Goal: Task Accomplishment & Management: Manage account settings

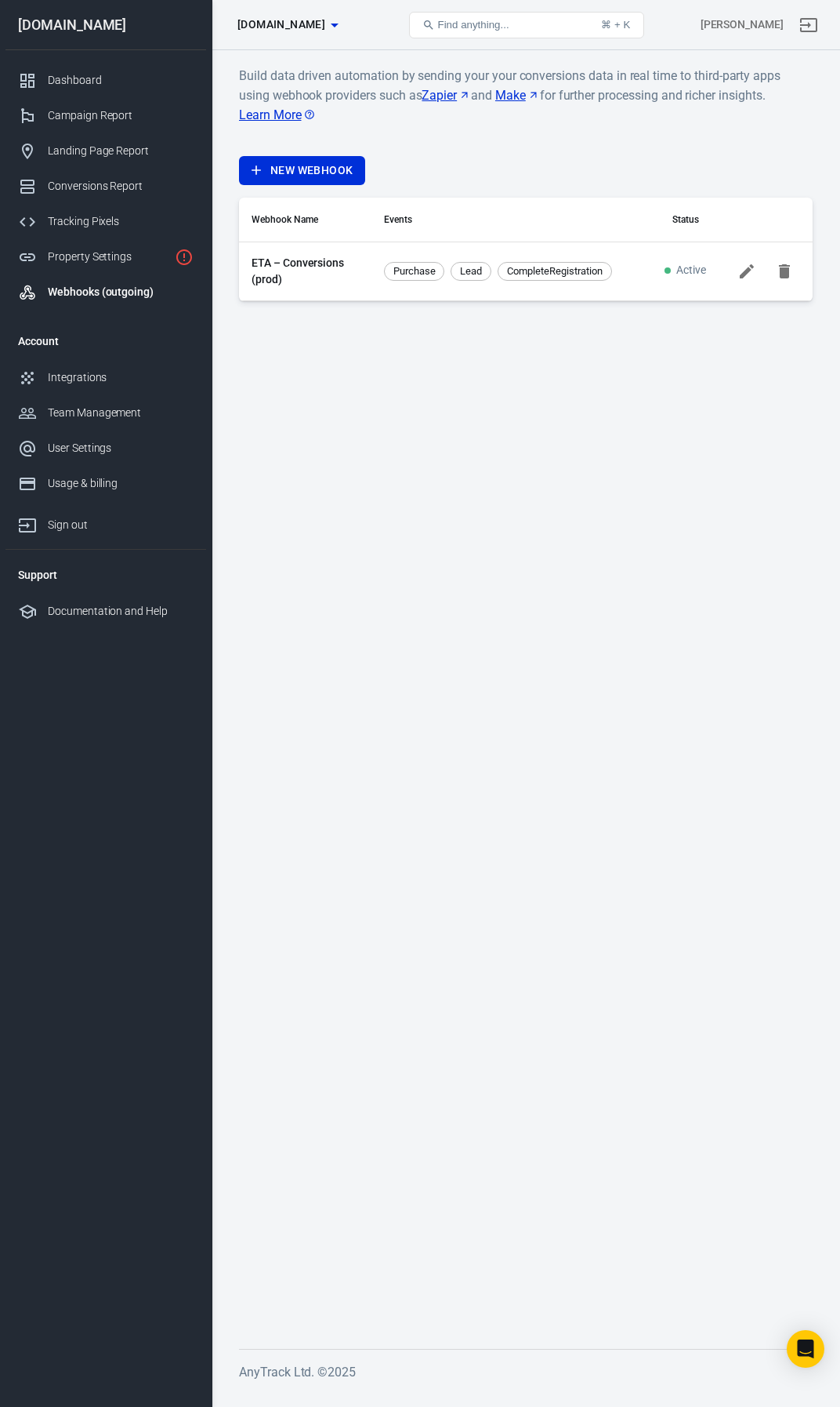
click at [304, 269] on link "ETA – Conversions (prod)" at bounding box center [306, 271] width 107 height 33
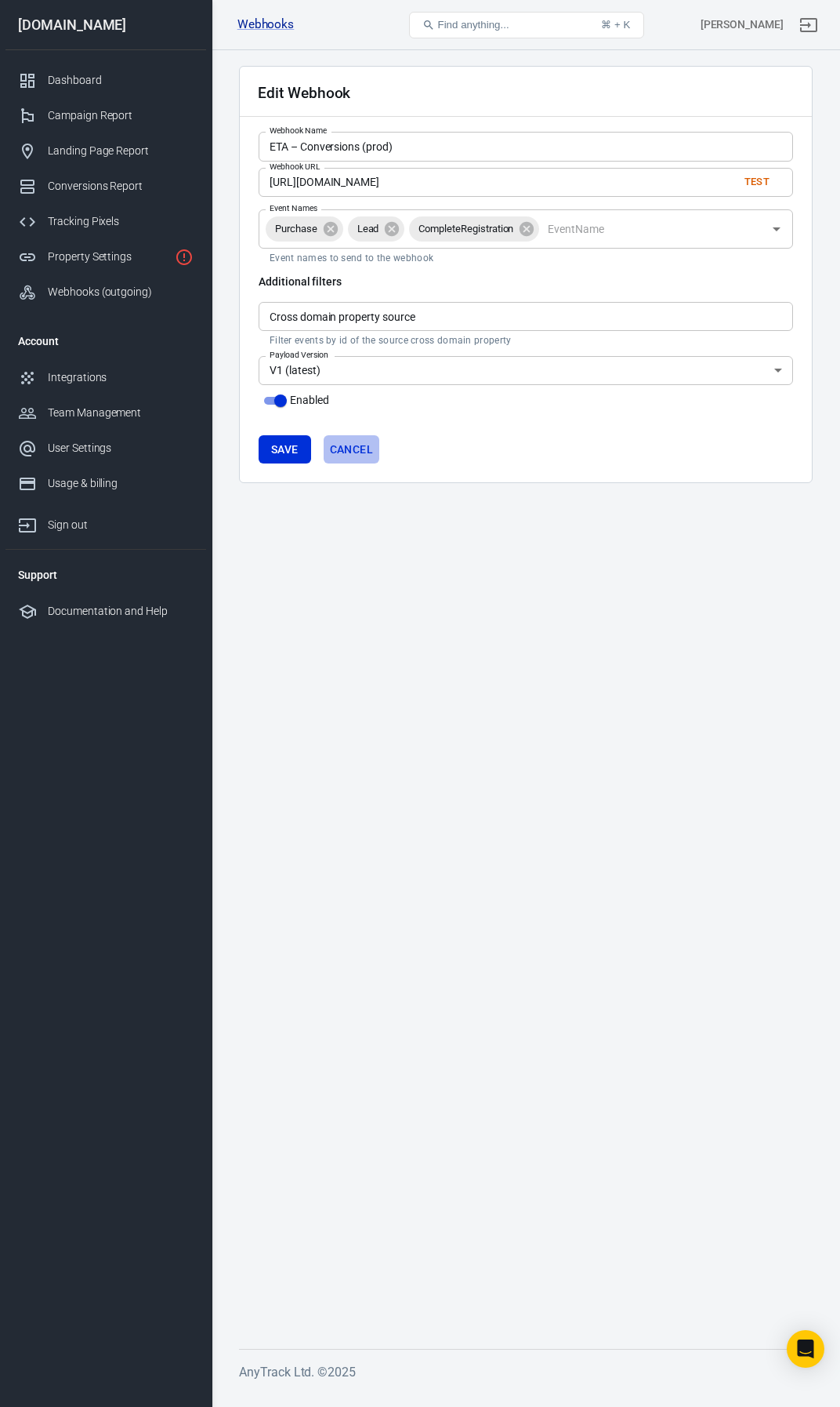
click at [338, 449] on link "Cancel" at bounding box center [352, 449] width 55 height 29
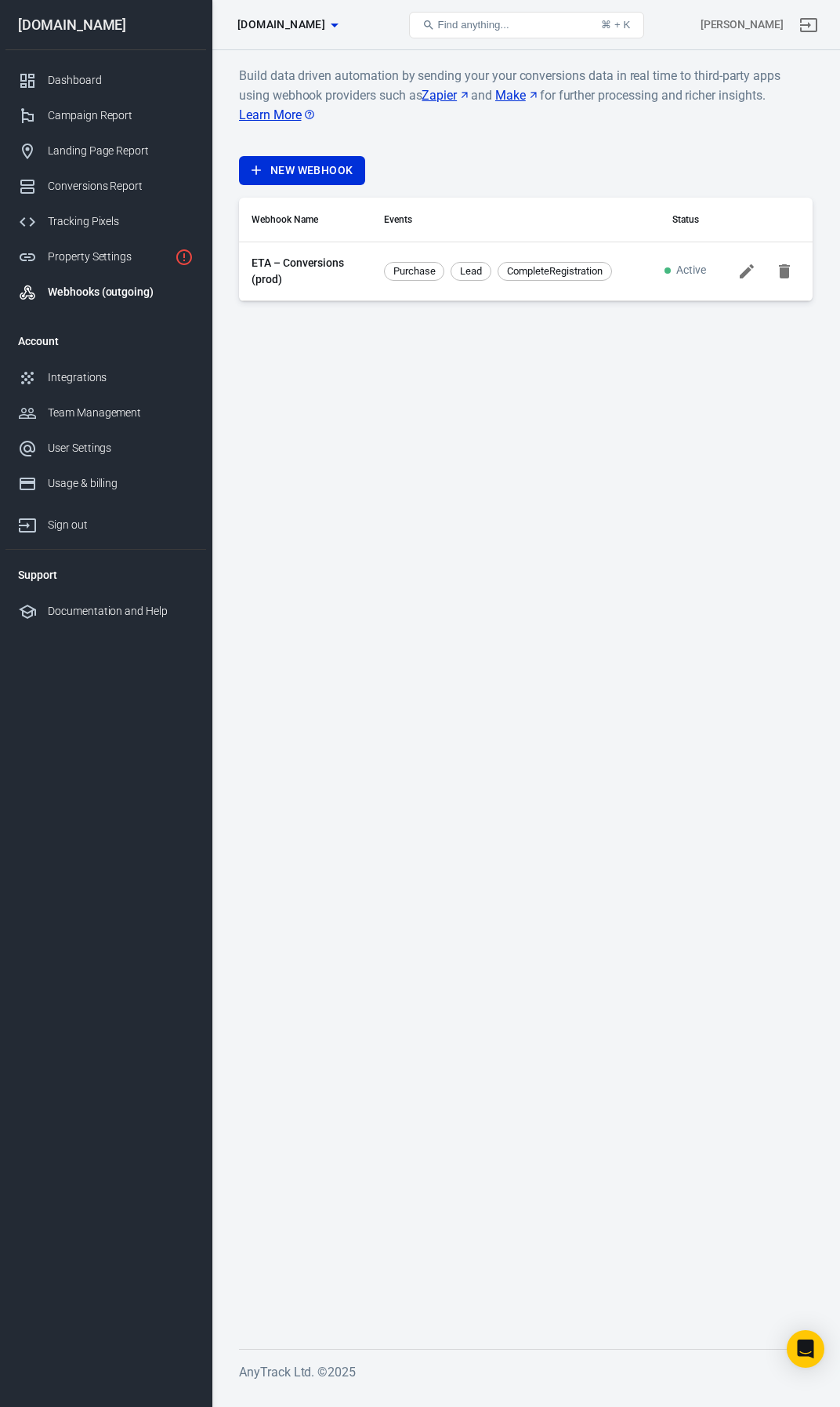
click at [308, 258] on link "ETA – Conversions (prod)" at bounding box center [306, 271] width 107 height 33
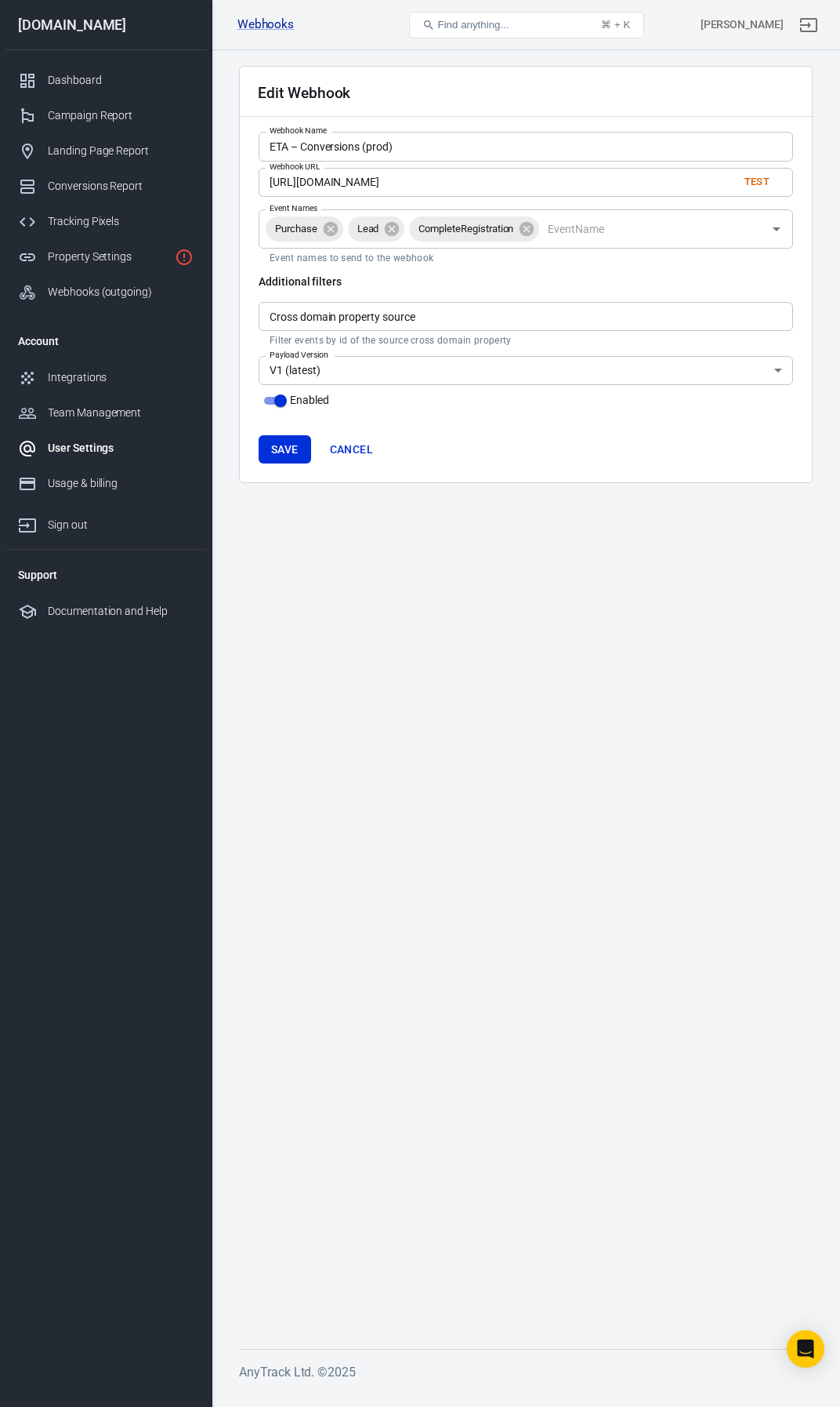
click at [77, 454] on div "User Settings" at bounding box center [120, 448] width 145 height 16
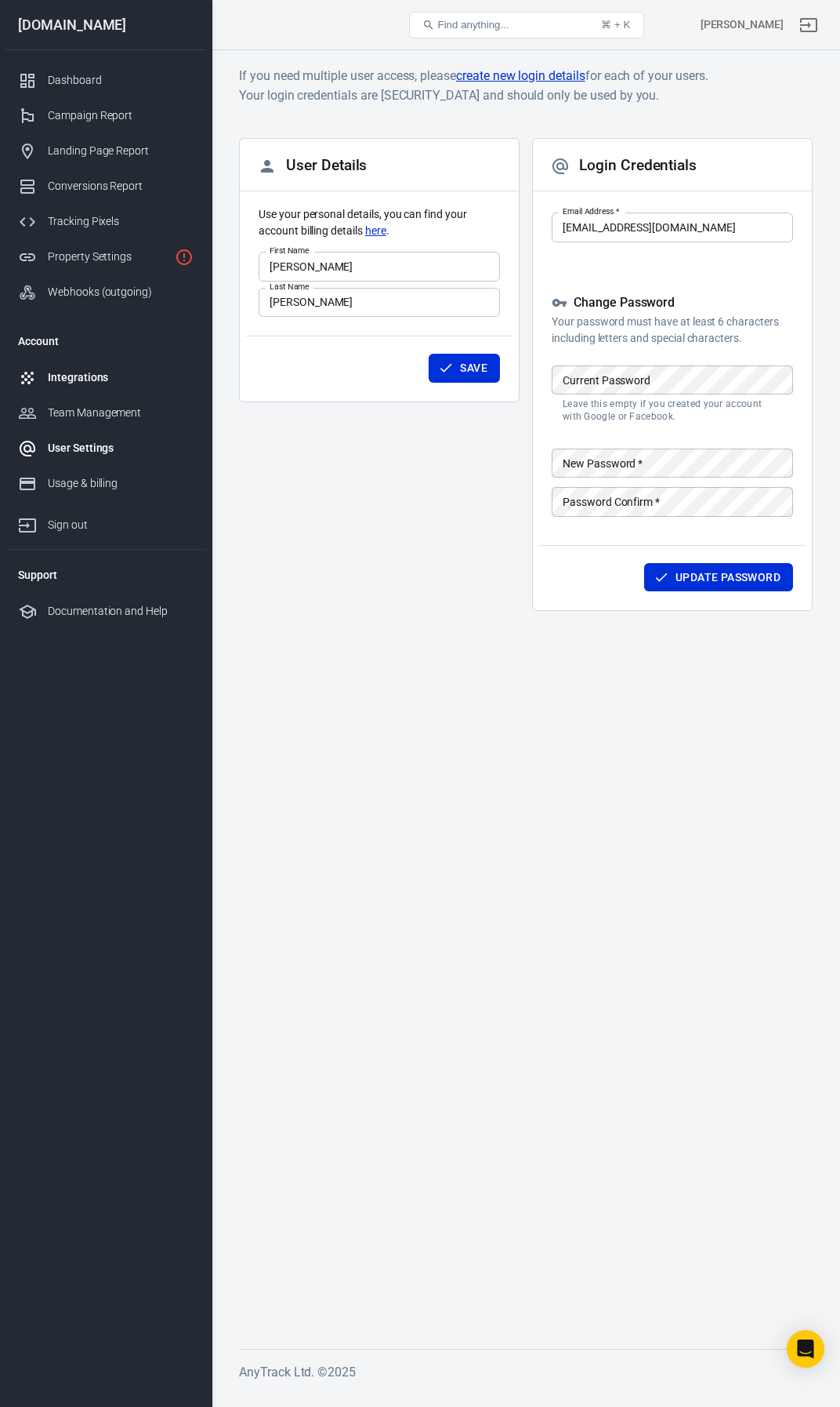
click at [62, 372] on div "Integrations" at bounding box center [120, 377] width 145 height 16
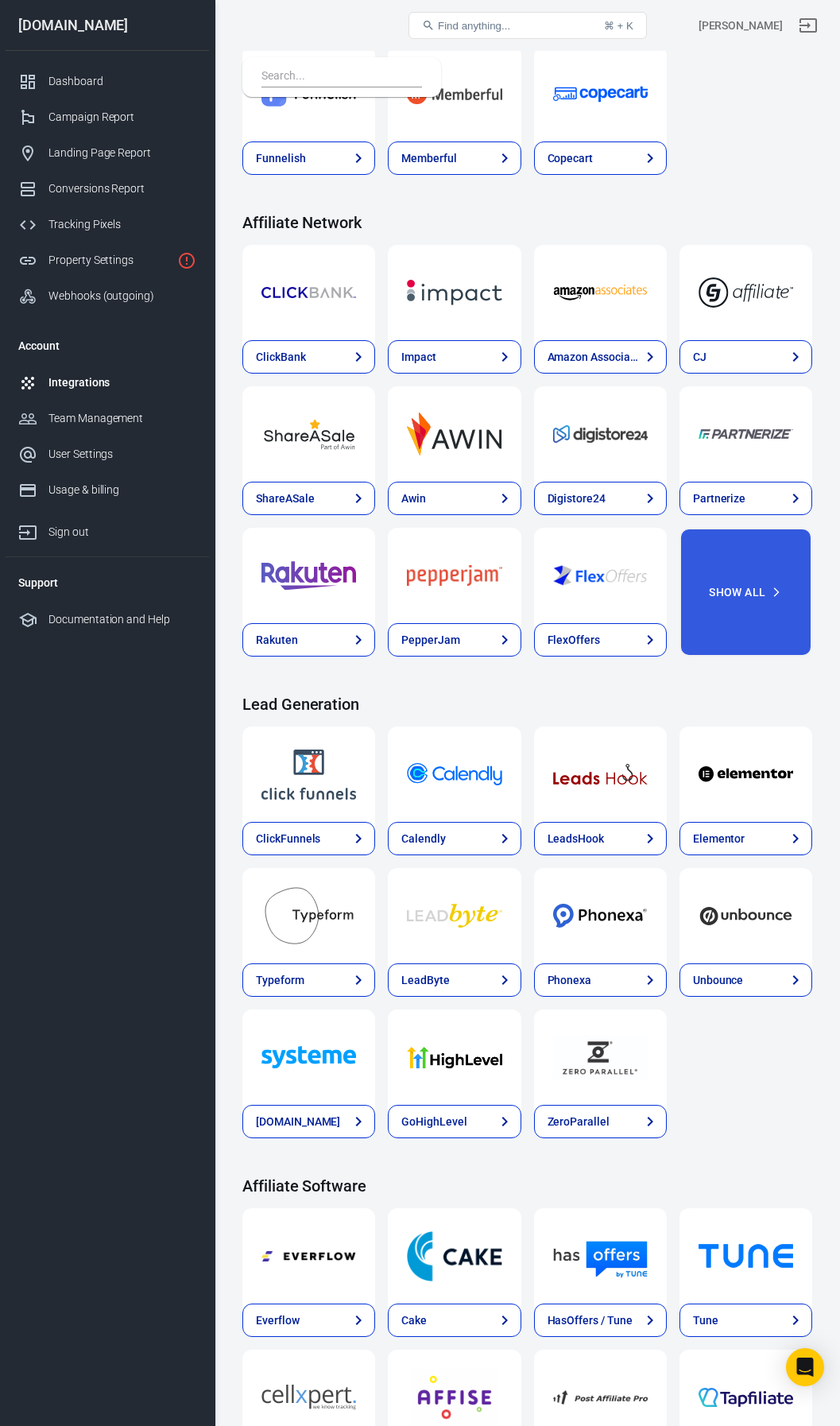
scroll to position [257, 0]
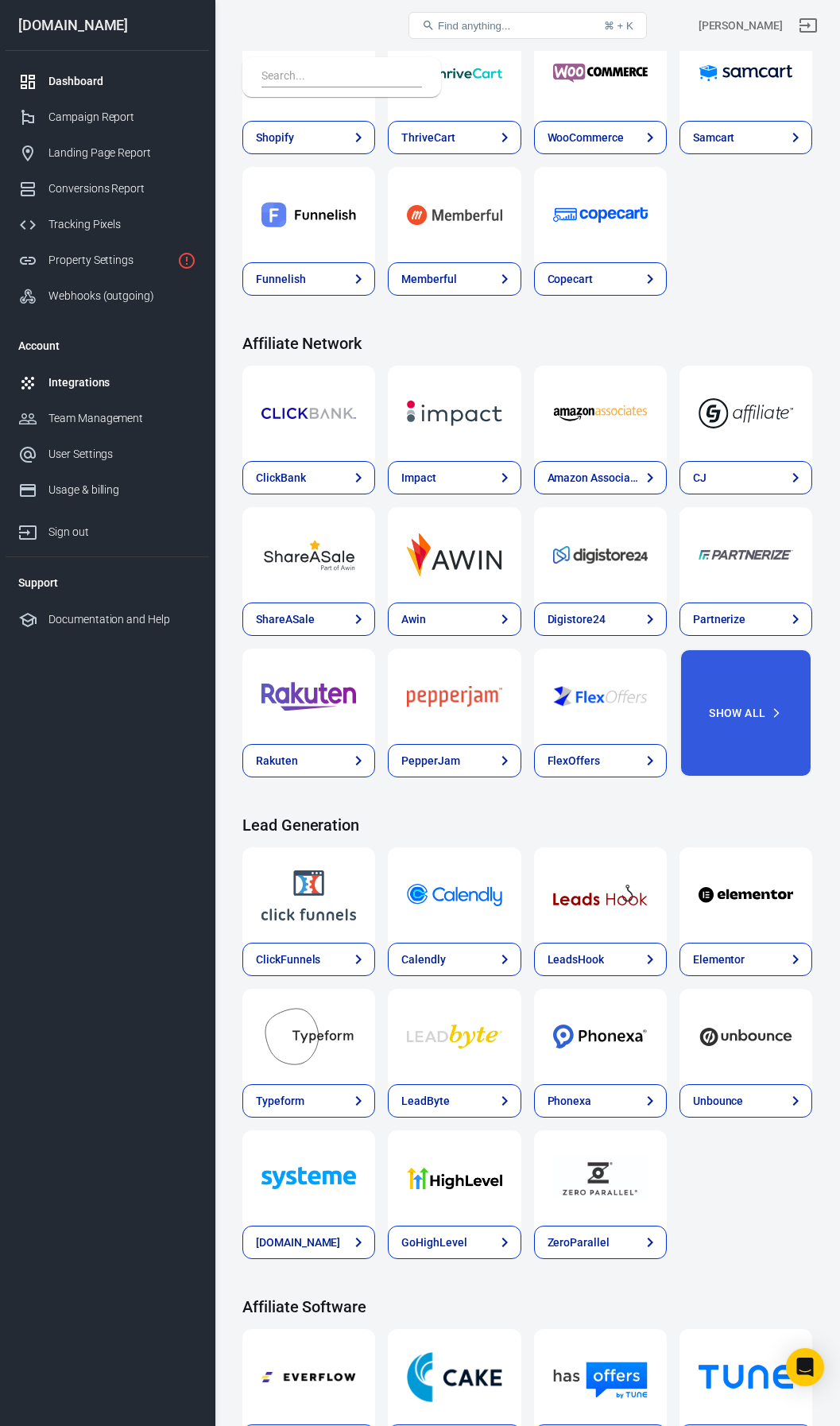
click at [82, 67] on link "Dashboard" at bounding box center [107, 81] width 204 height 36
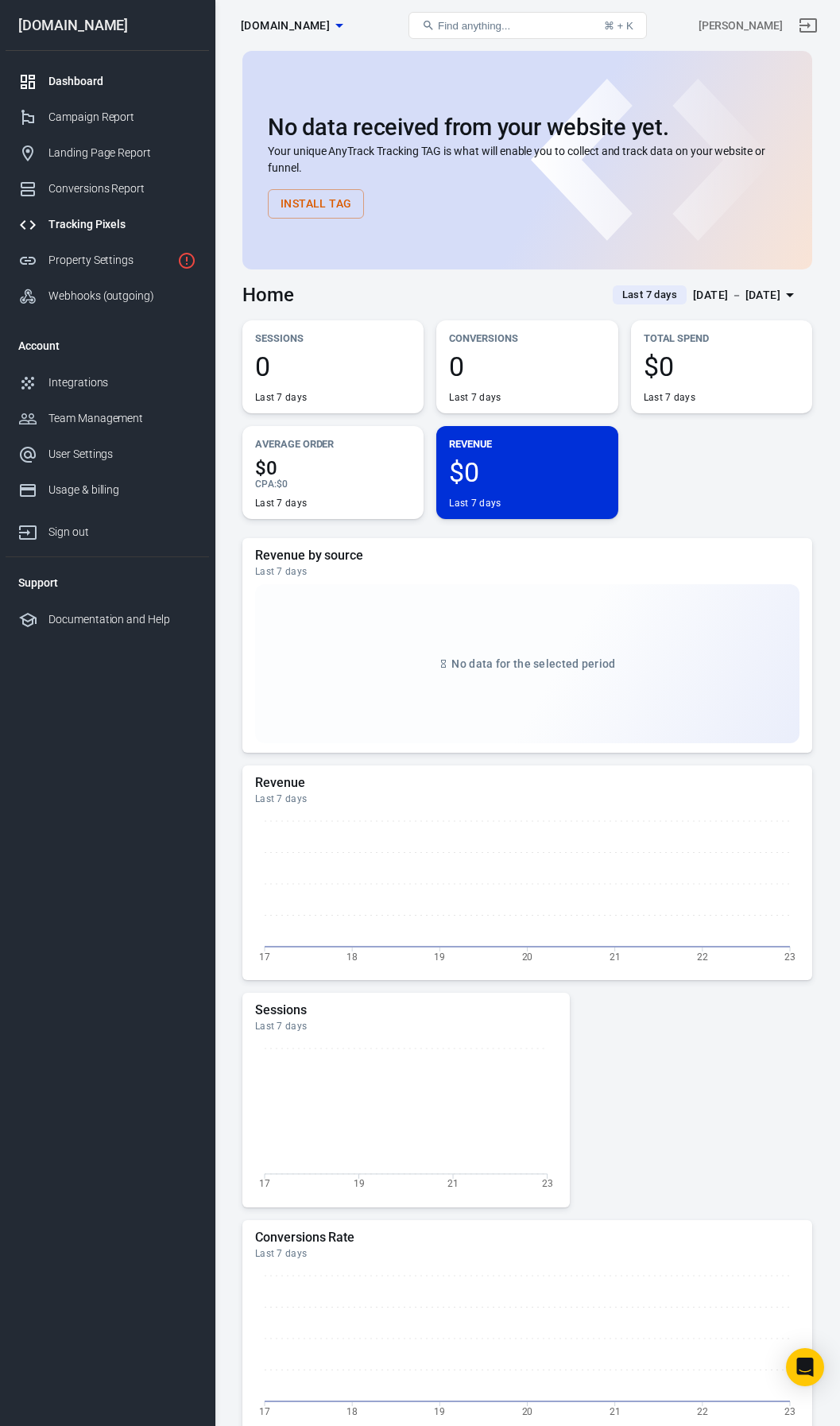
click at [98, 221] on div "Tracking Pixels" at bounding box center [122, 224] width 147 height 17
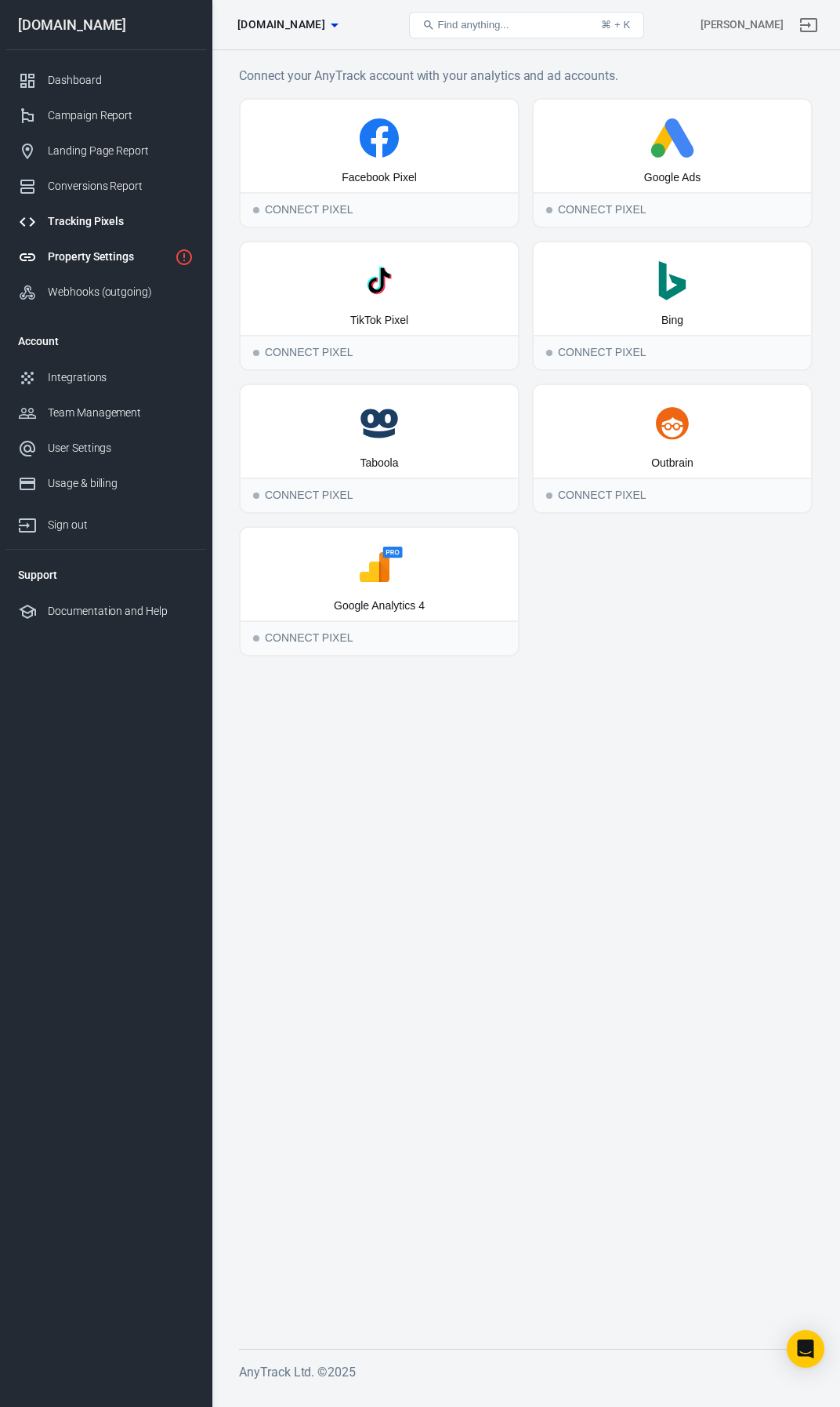
click at [94, 260] on div "Property Settings" at bounding box center [107, 256] width 120 height 16
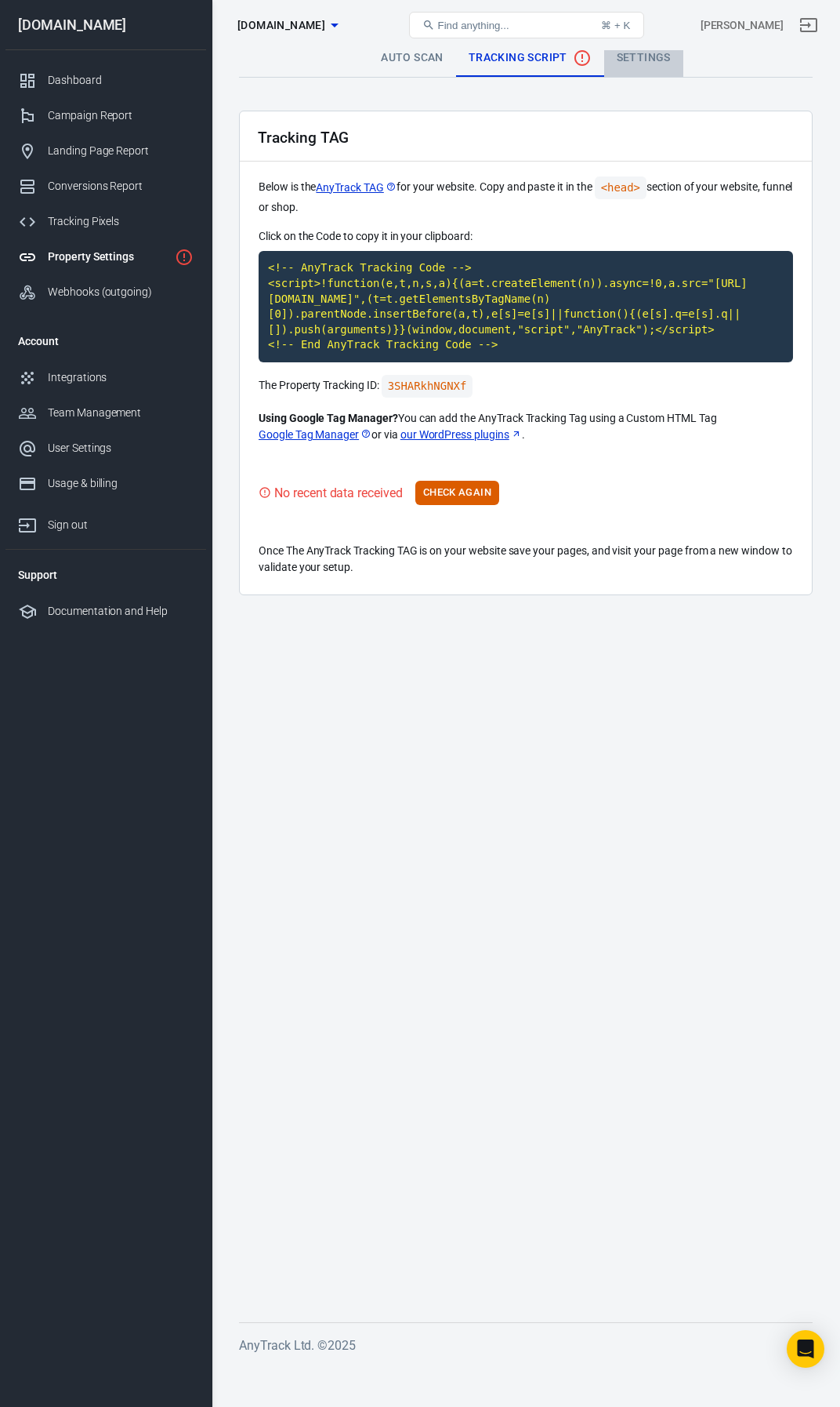
click at [633, 65] on link "Settings" at bounding box center [643, 57] width 79 height 37
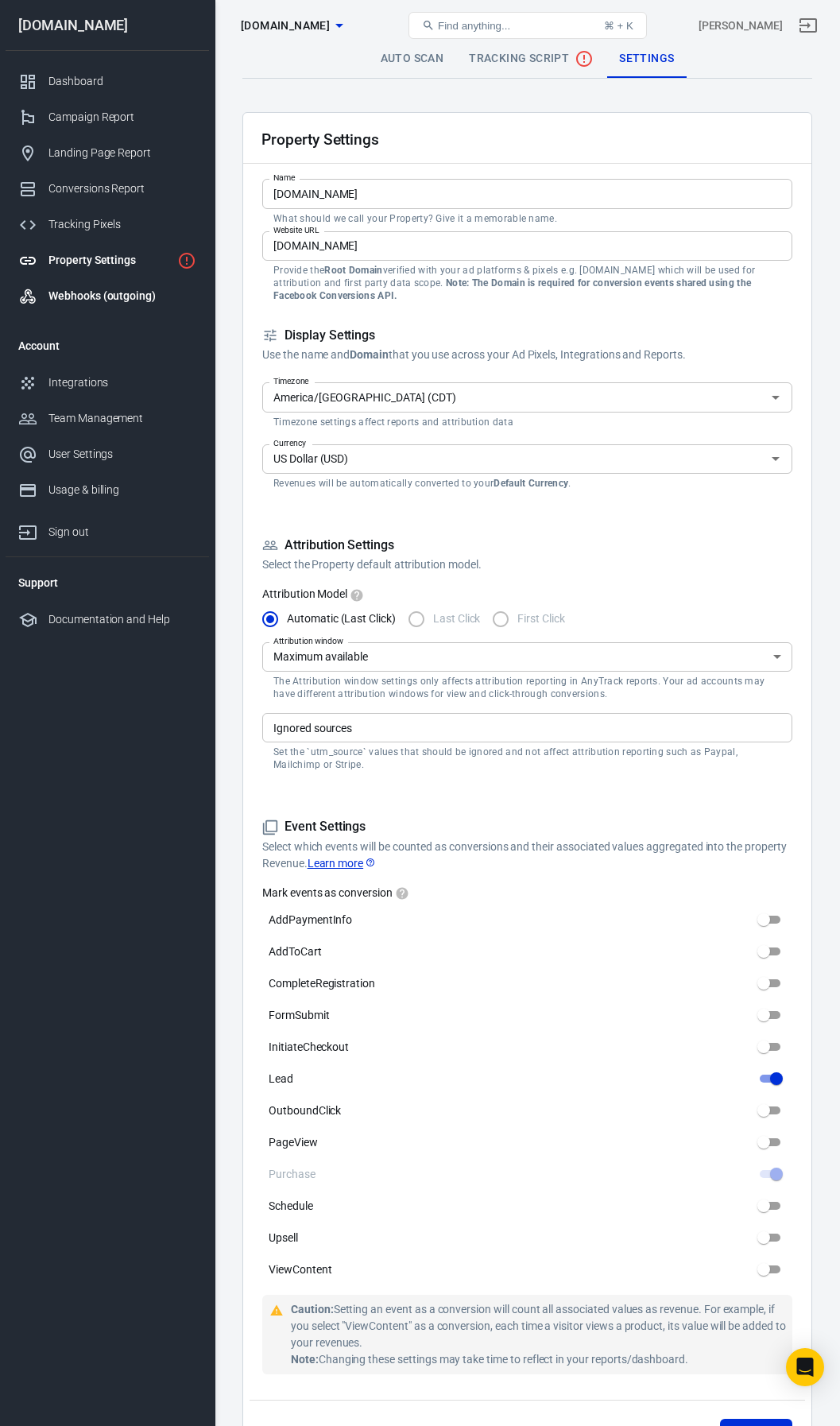
click at [83, 288] on div "Webhooks (outgoing)" at bounding box center [122, 296] width 147 height 17
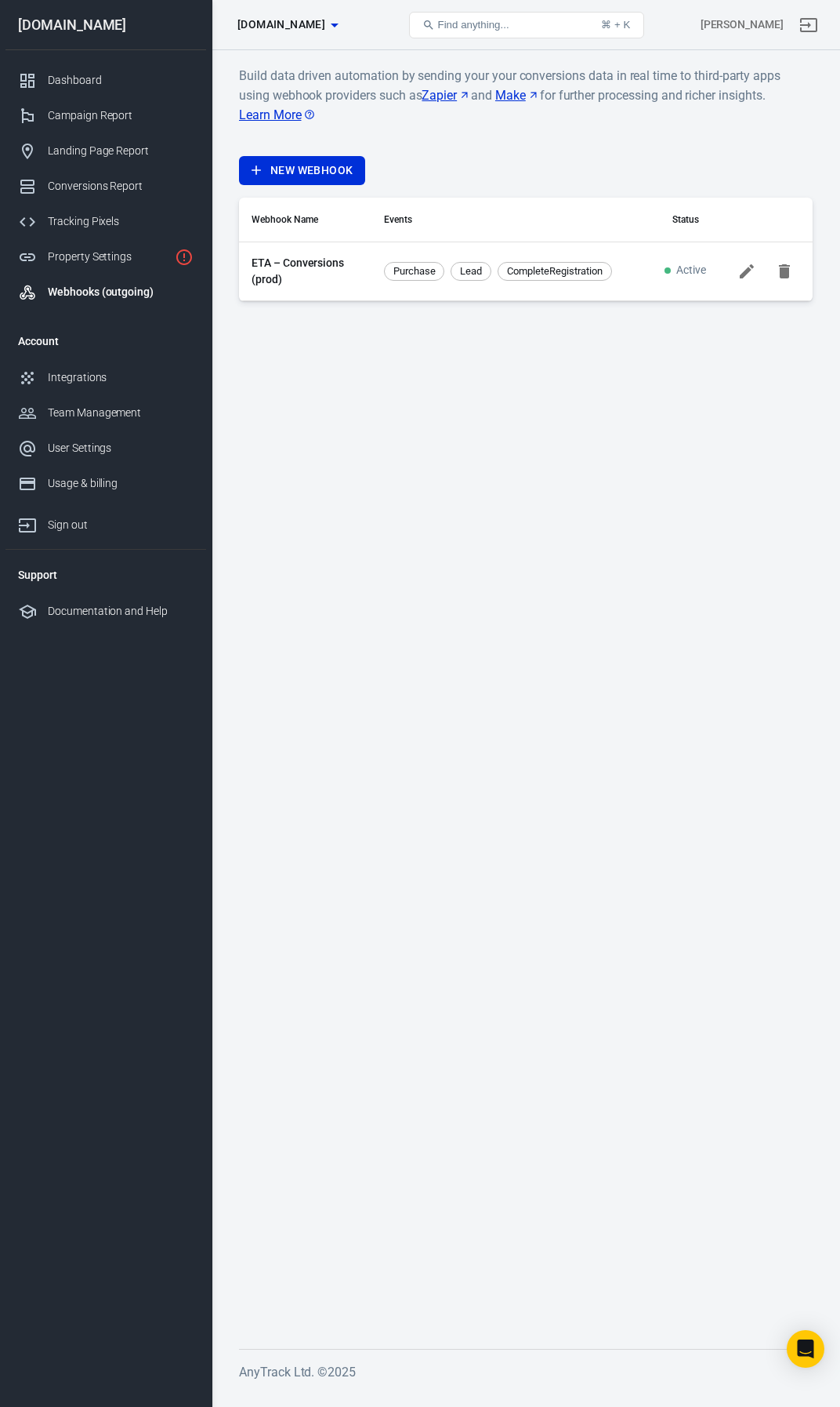
click at [275, 263] on link "ETA – Conversions (prod)" at bounding box center [306, 271] width 107 height 33
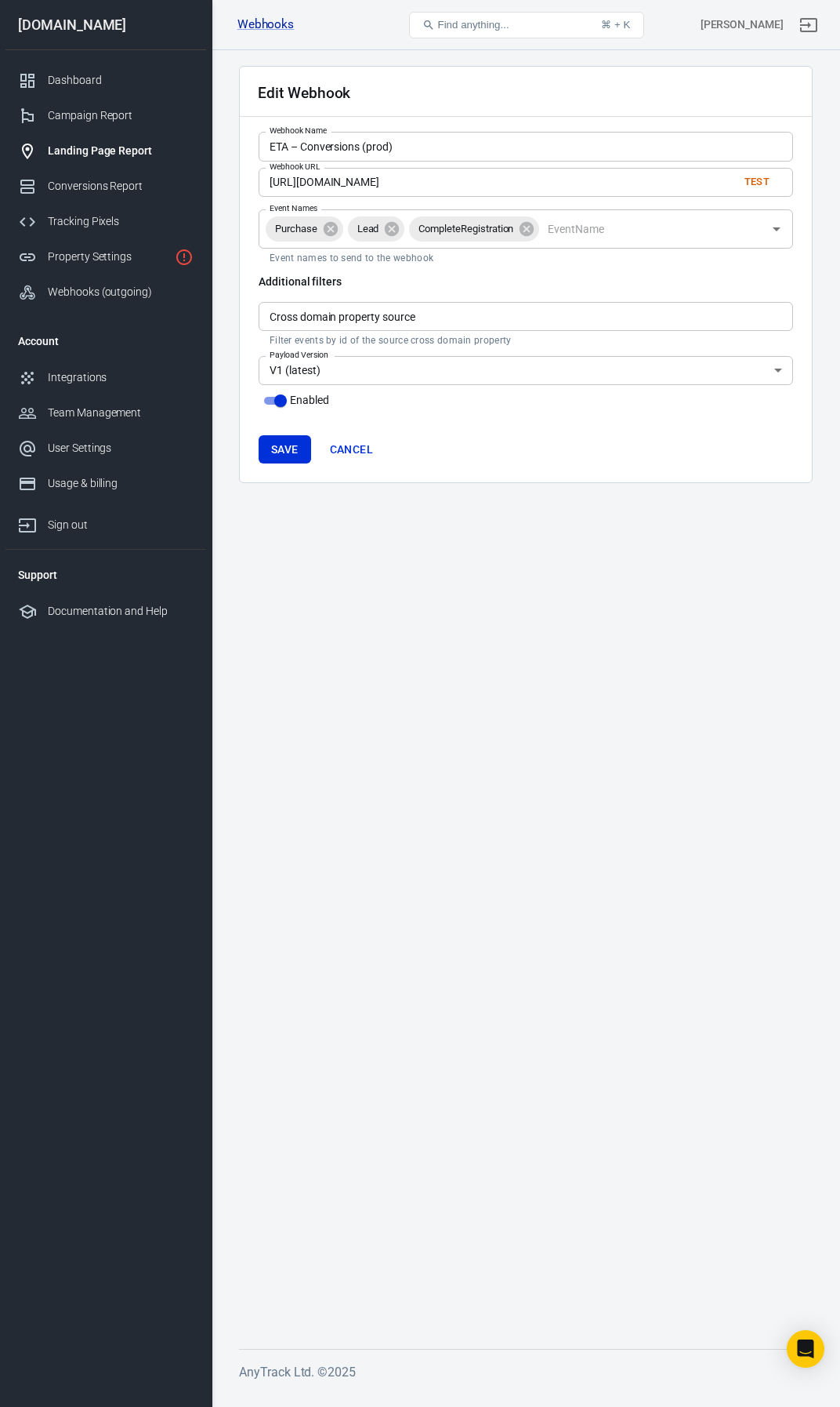
click at [107, 152] on div "Landing Page Report" at bounding box center [120, 151] width 145 height 16
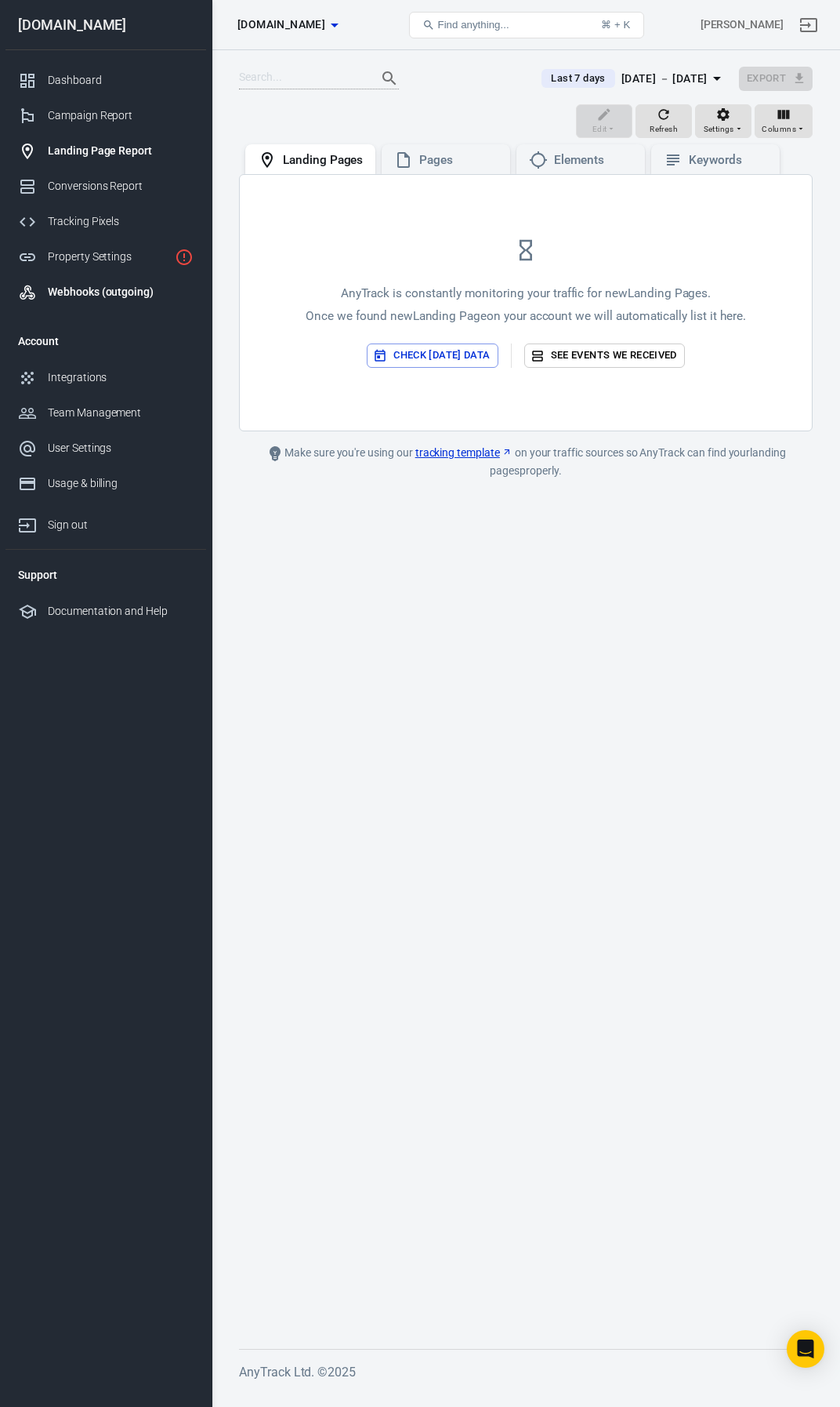
click at [87, 282] on link "Webhooks (outgoing)" at bounding box center [106, 292] width 201 height 36
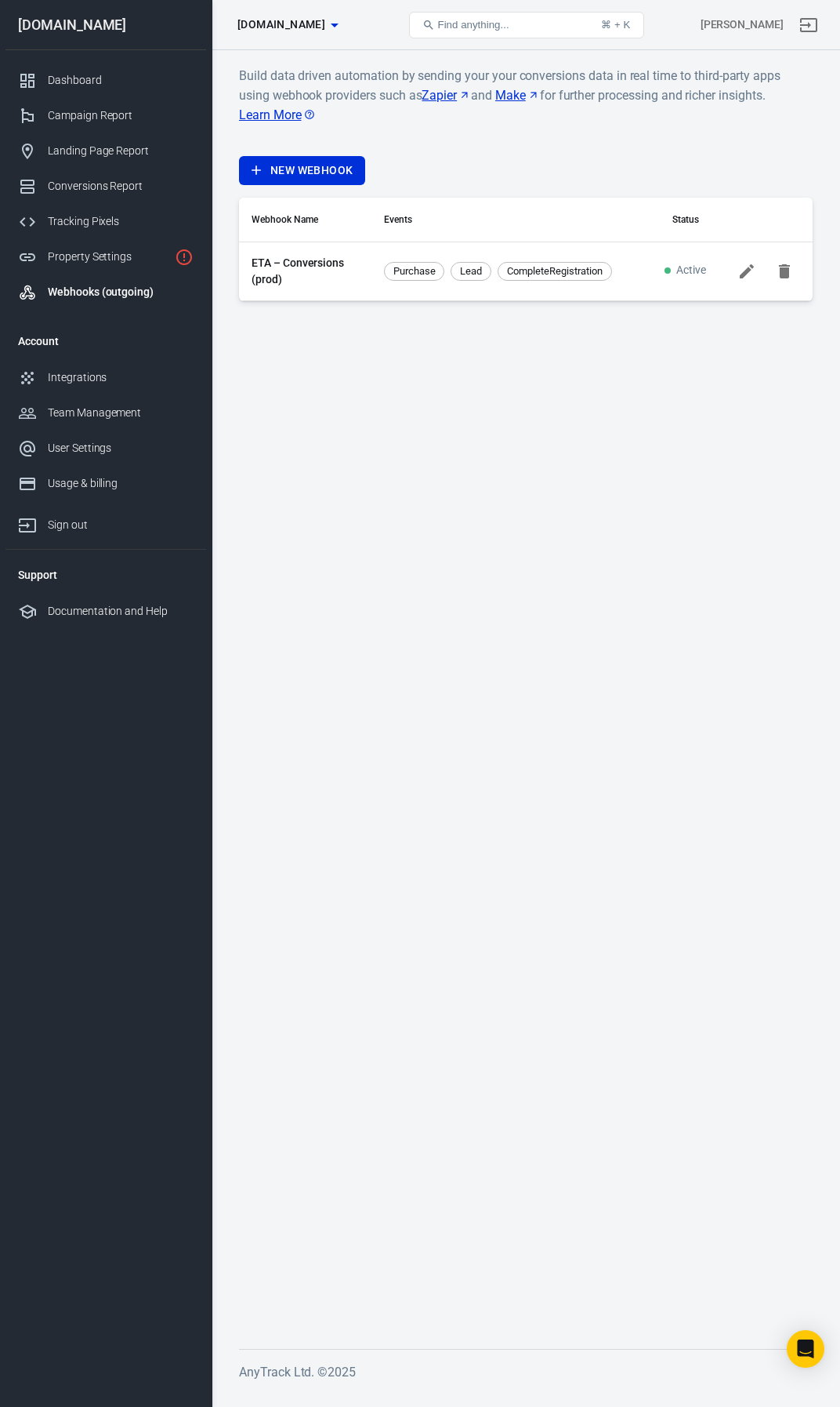
click at [313, 264] on link "ETA – Conversions (prod)" at bounding box center [306, 271] width 107 height 33
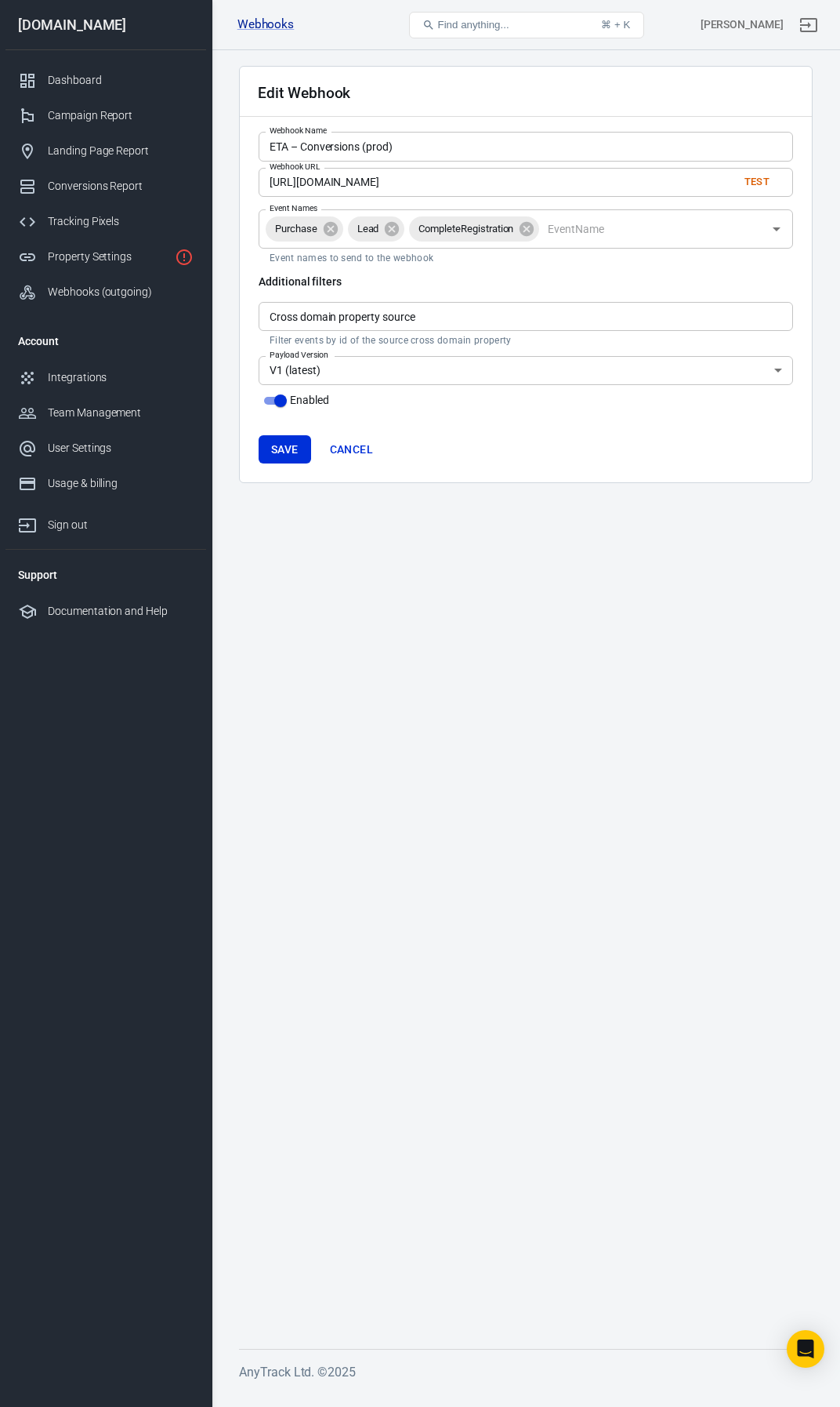
click at [425, 185] on input "[URL][DOMAIN_NAME]" at bounding box center [492, 182] width 467 height 29
paste input "?secret=2bee00396df9fe21a23b168b1077d96f50c97365956fe543deaffb6f3bc4b3d3"
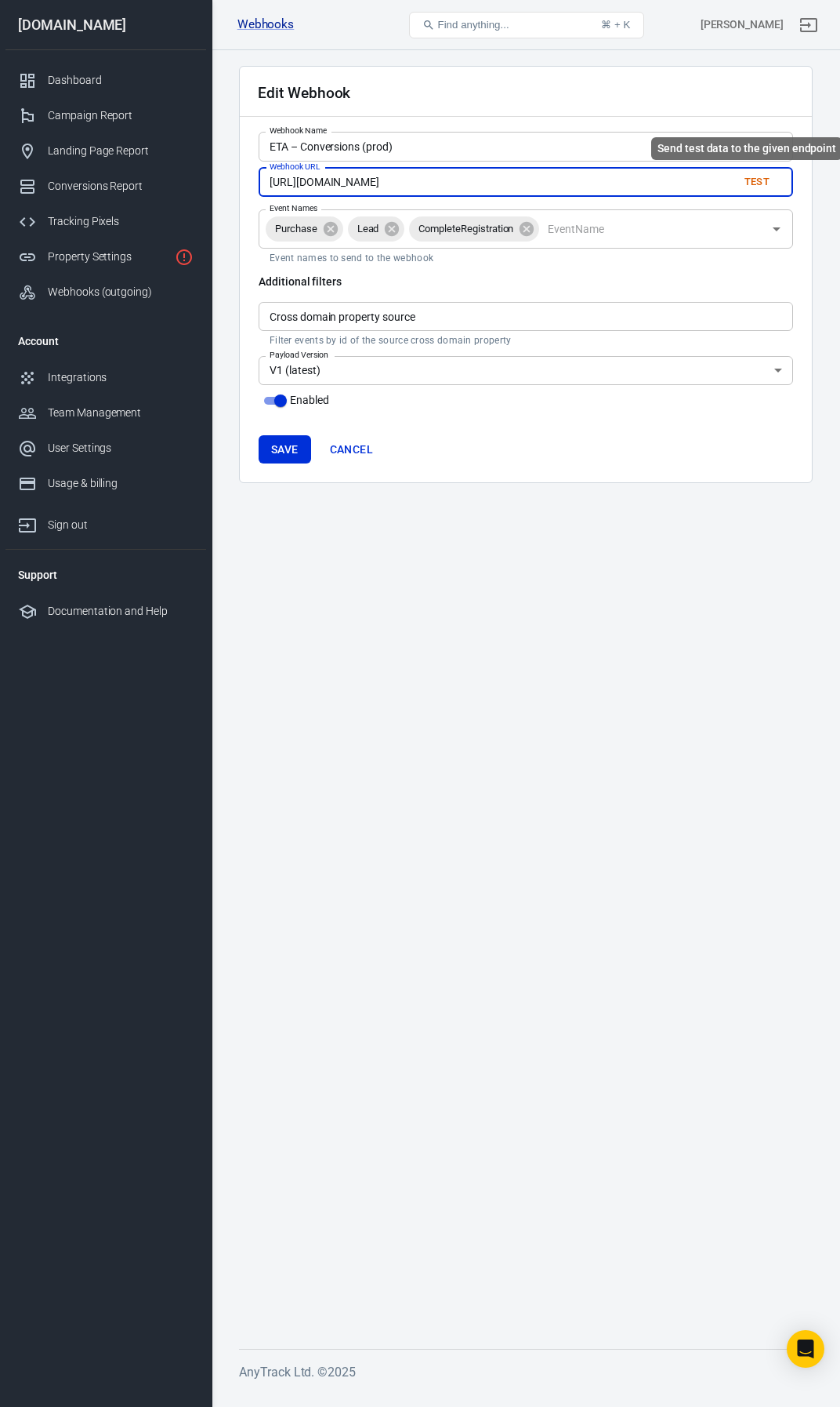
type input "[URL][DOMAIN_NAME]"
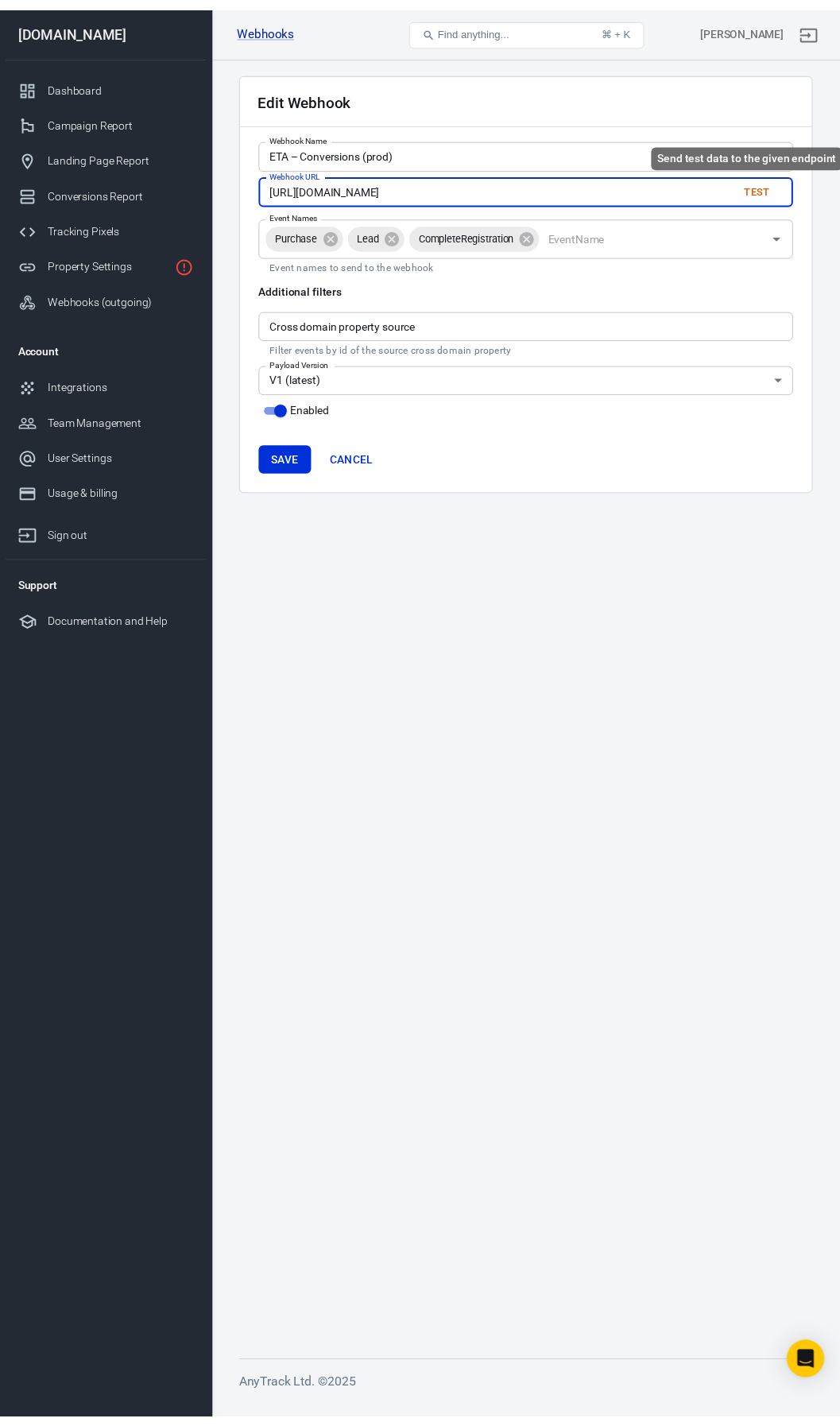
scroll to position [0, 0]
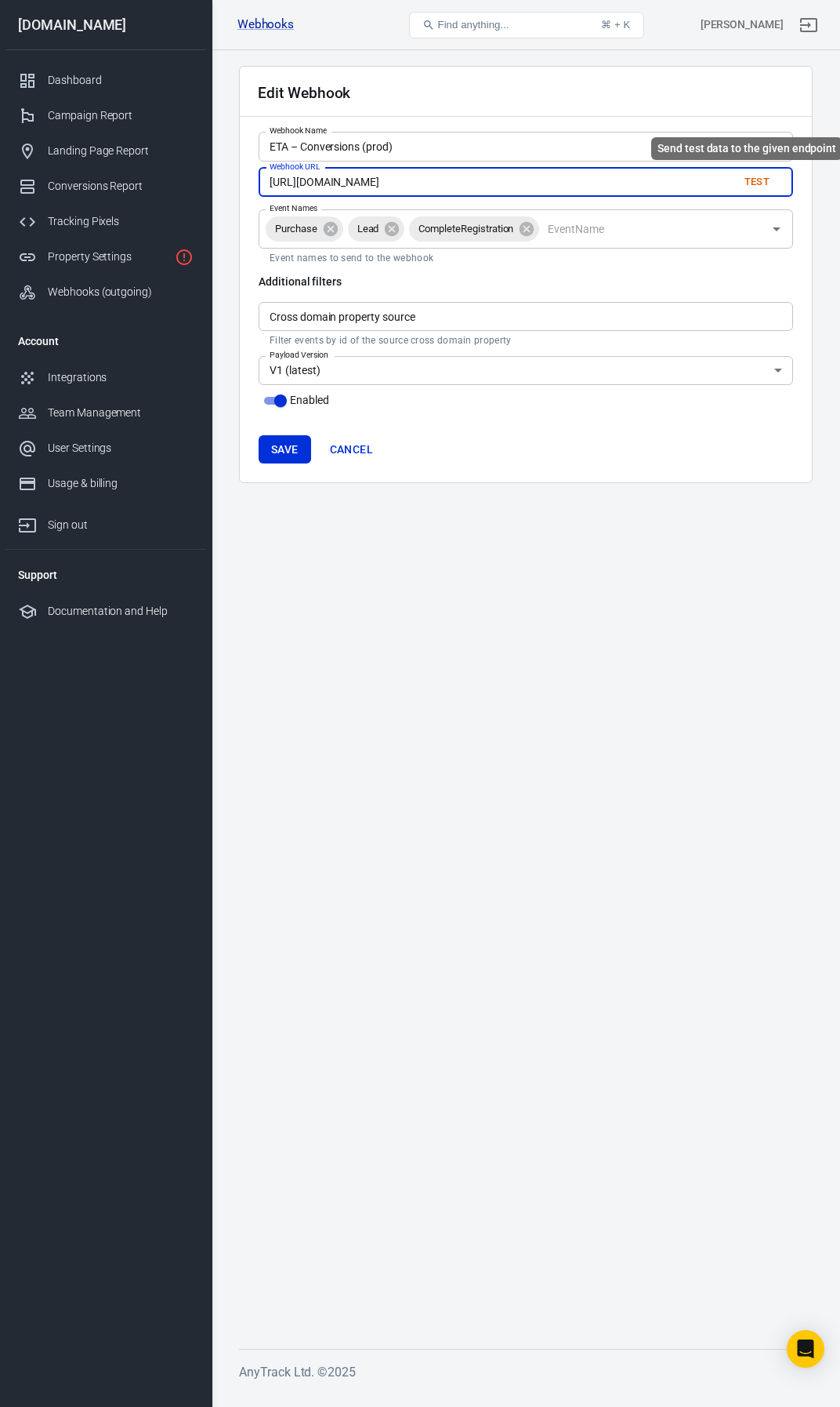
click at [746, 176] on button "Test" at bounding box center [757, 182] width 50 height 24
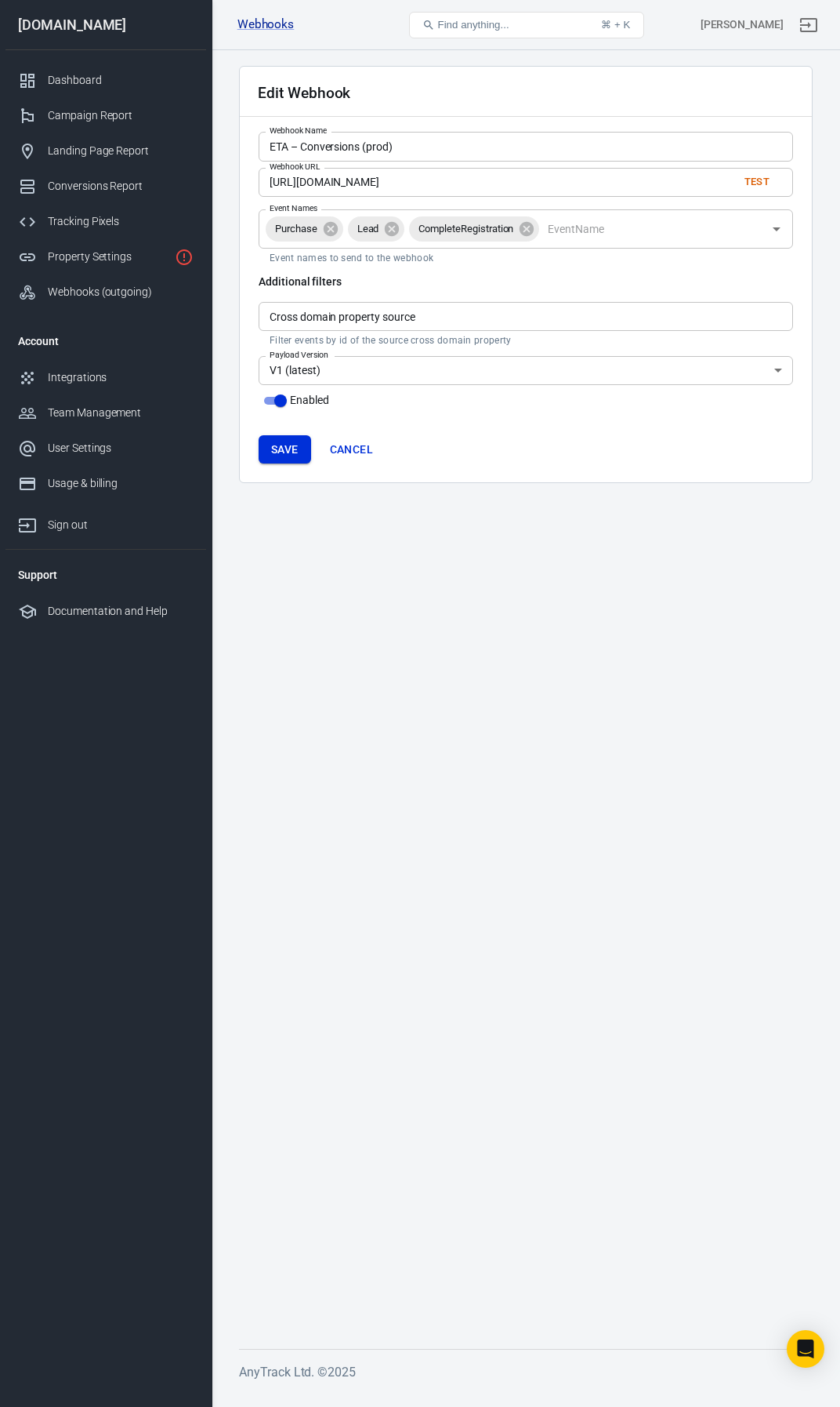
click at [300, 445] on button "Save" at bounding box center [285, 449] width 53 height 29
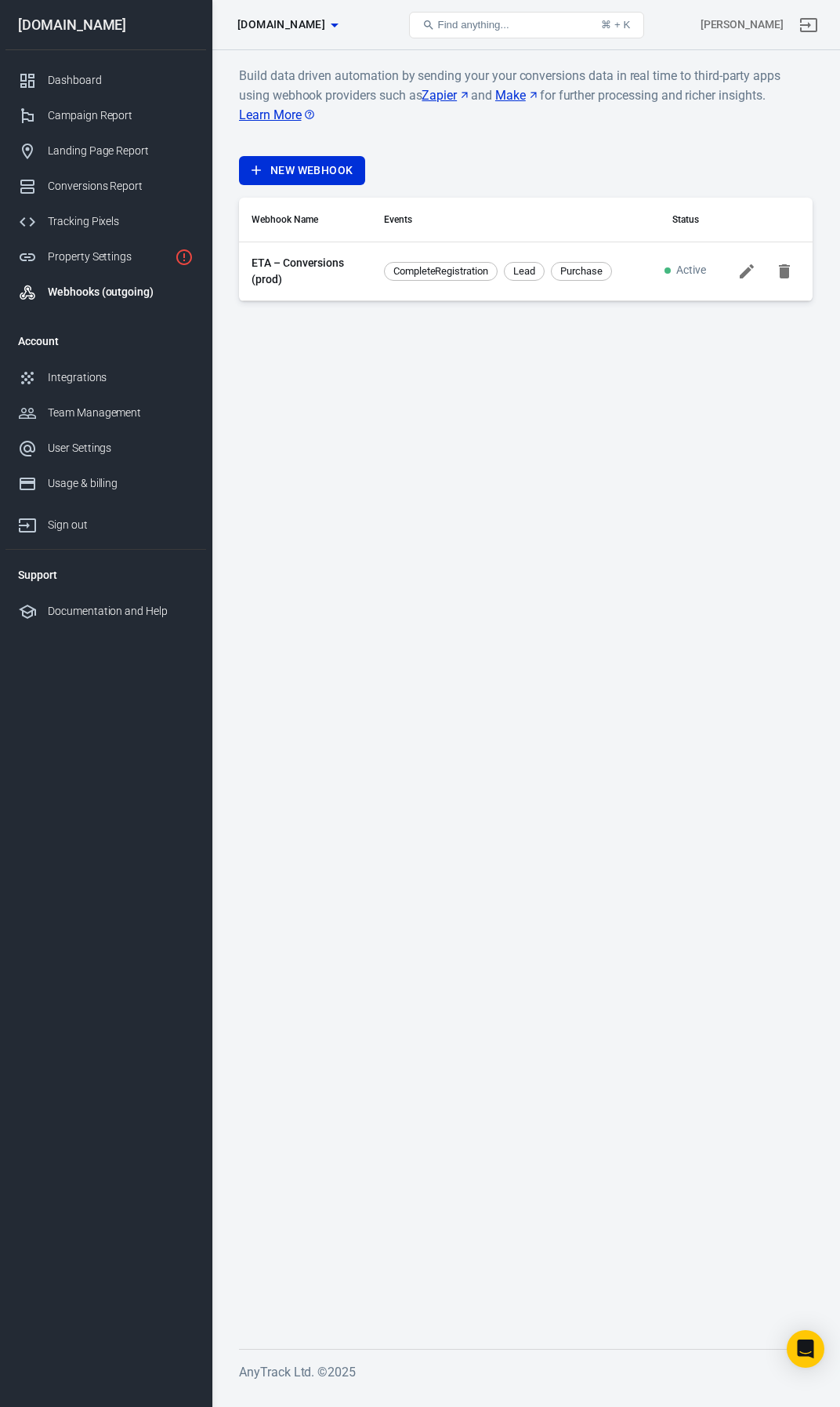
click at [285, 253] on td "ETA – Conversions (prod)" at bounding box center [305, 271] width 132 height 59
click at [297, 268] on link "ETA – Conversions (prod)" at bounding box center [306, 271] width 107 height 33
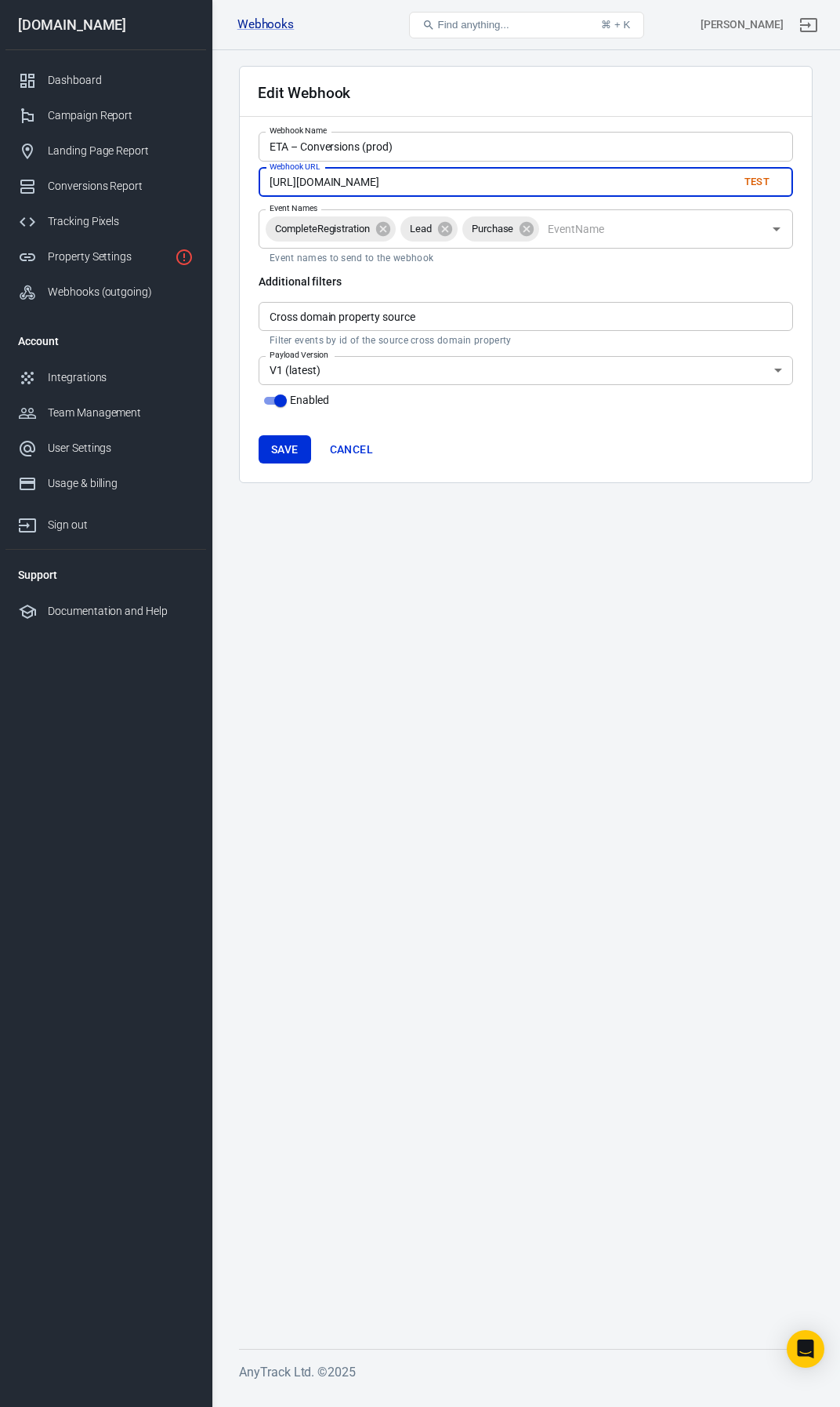
click at [462, 181] on input "[URL][DOMAIN_NAME]" at bounding box center [492, 182] width 467 height 29
click at [71, 451] on div "User Settings" at bounding box center [120, 448] width 145 height 16
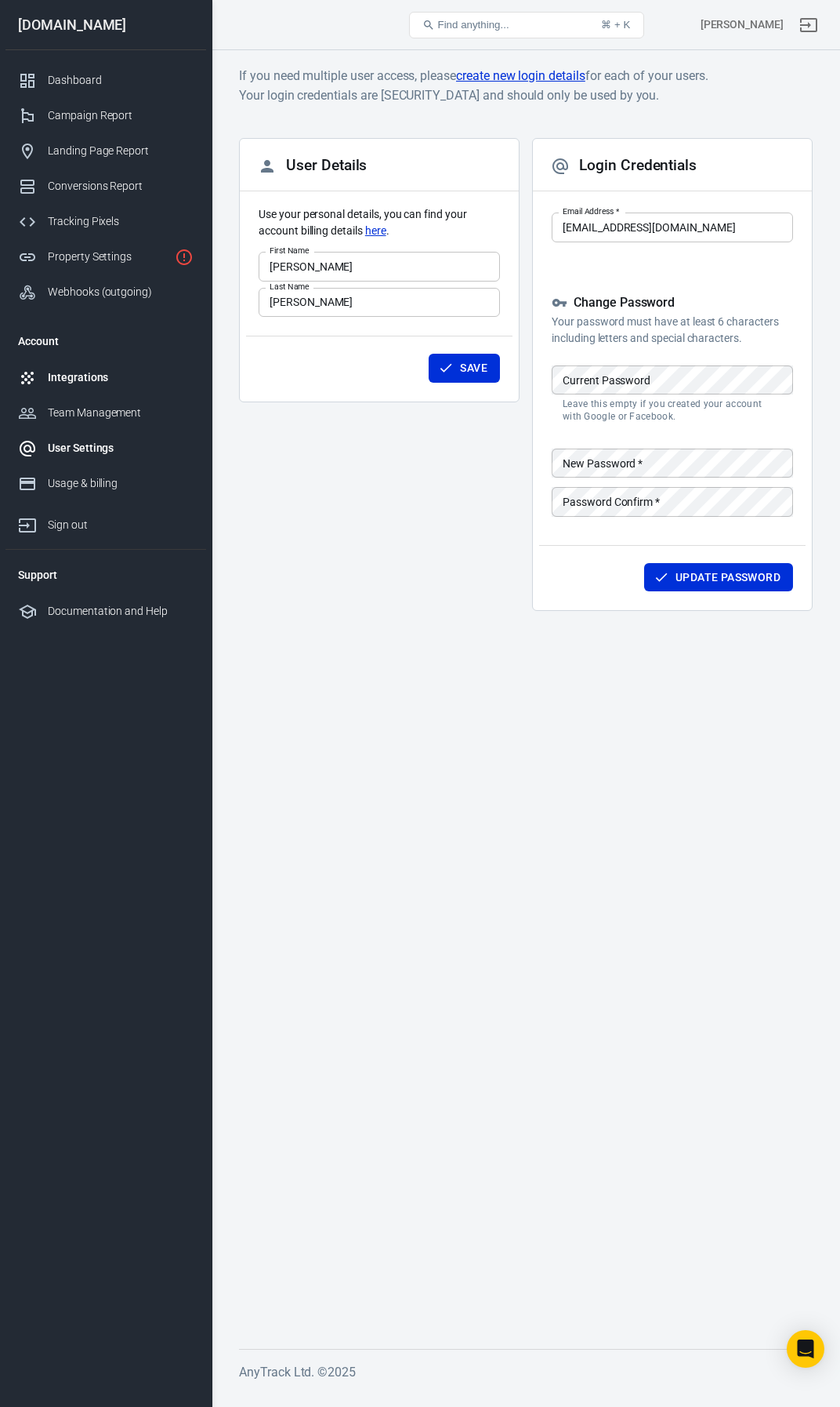
click at [70, 379] on div "Integrations" at bounding box center [120, 377] width 145 height 16
